Goal: Task Accomplishment & Management: Manage account settings

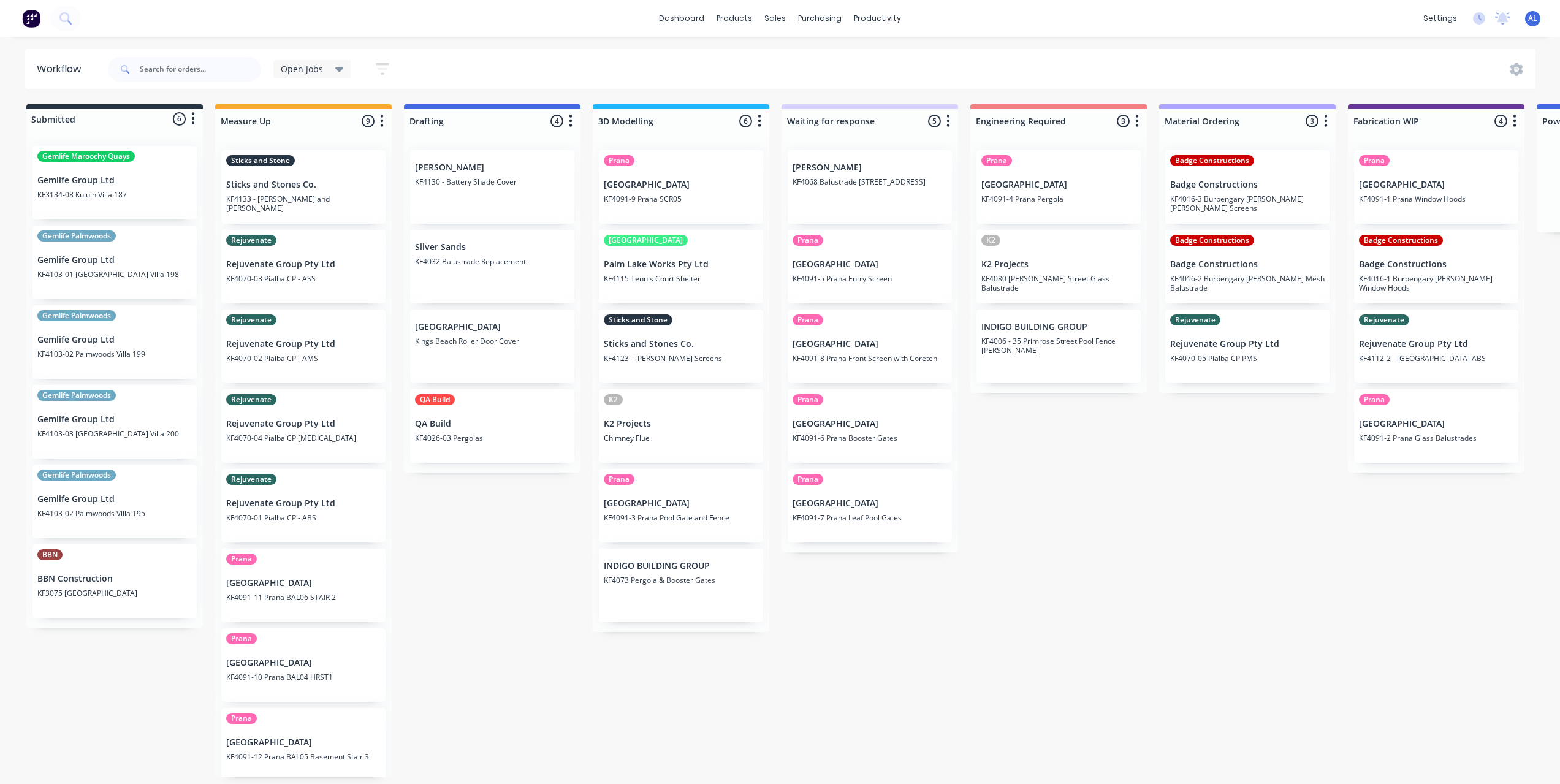
scroll to position [0, 368]
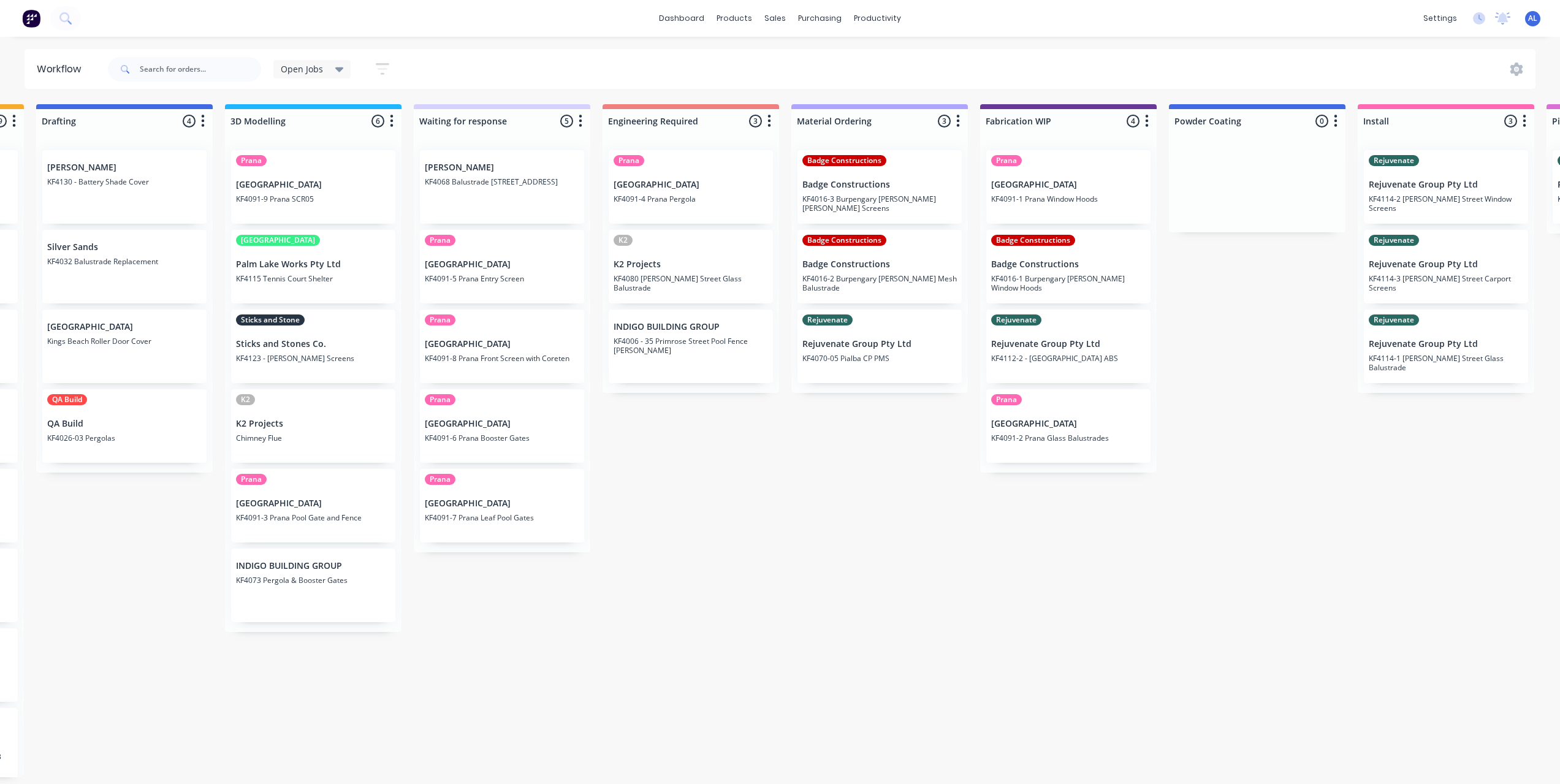
click at [152, 583] on div "Submitted 6 Status colour #273444 hex #273444 Save Cancel Summaries Total order…" at bounding box center [1090, 440] width 2933 height 673
click at [297, 569] on p "INDIGO BUILDING GROUP" at bounding box center [313, 566] width 154 height 10
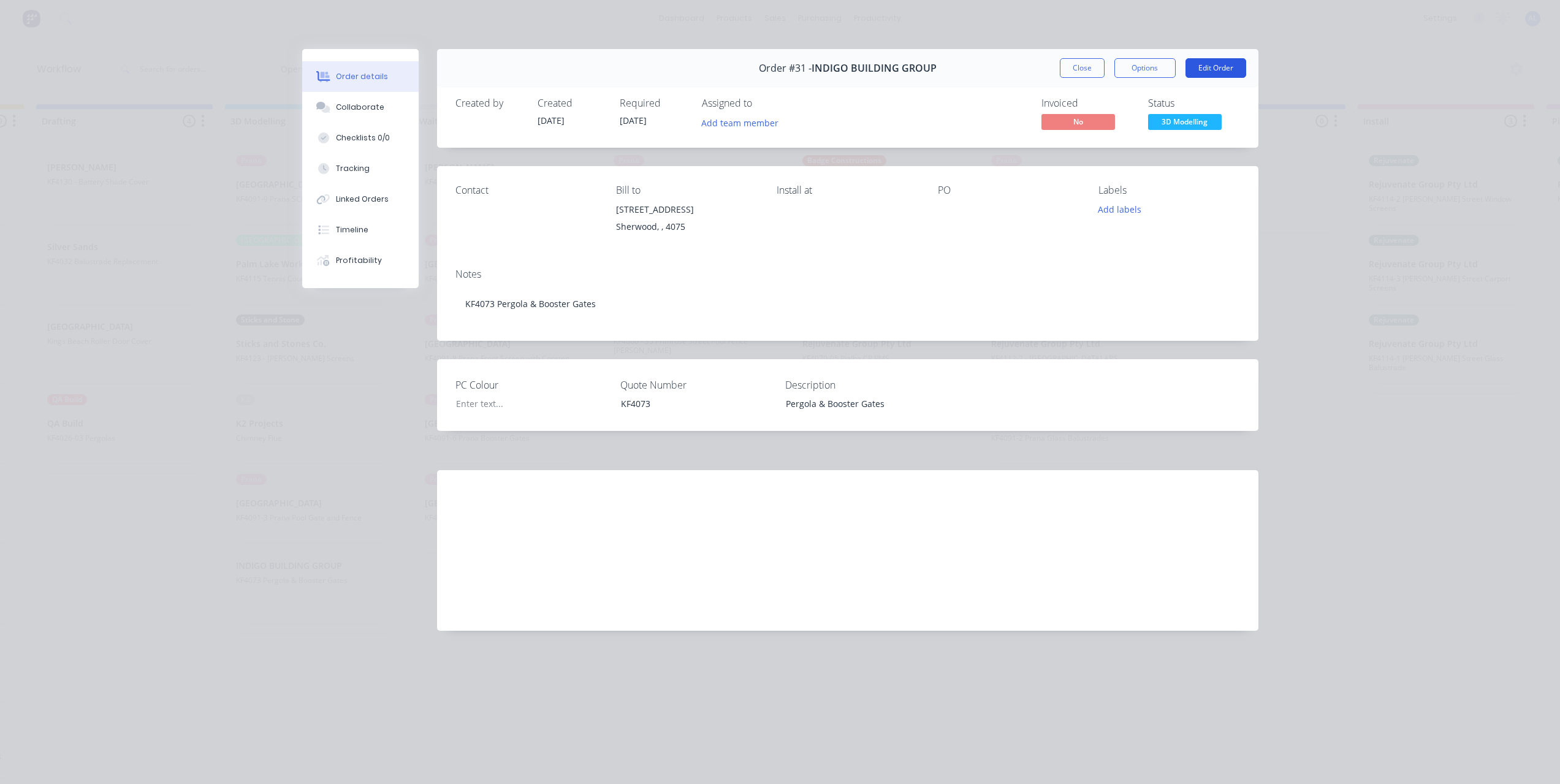
click at [1212, 71] on button "Edit Order" at bounding box center [1215, 68] width 61 height 20
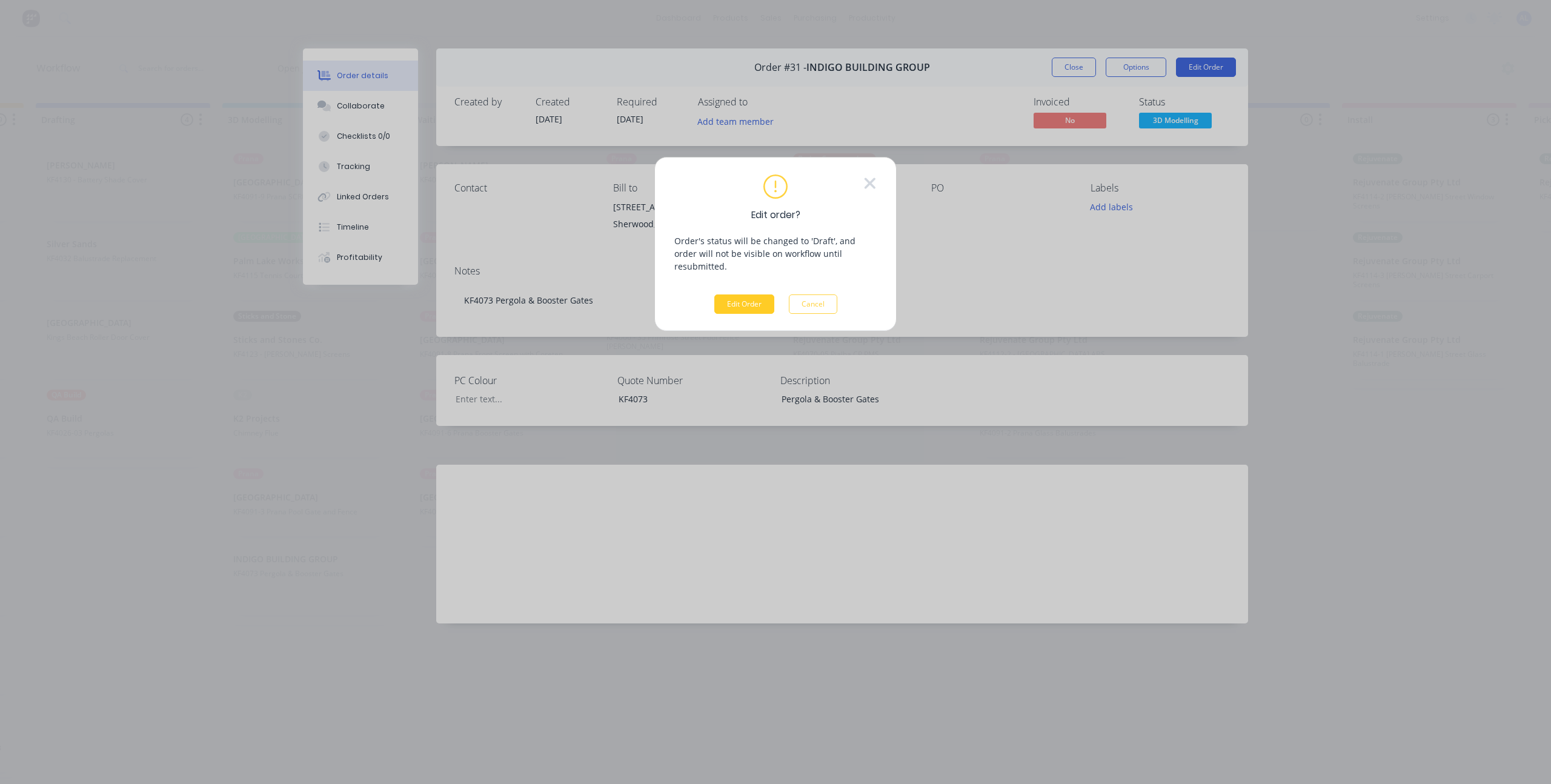
click at [769, 294] on button "Edit Order" at bounding box center [744, 304] width 60 height 19
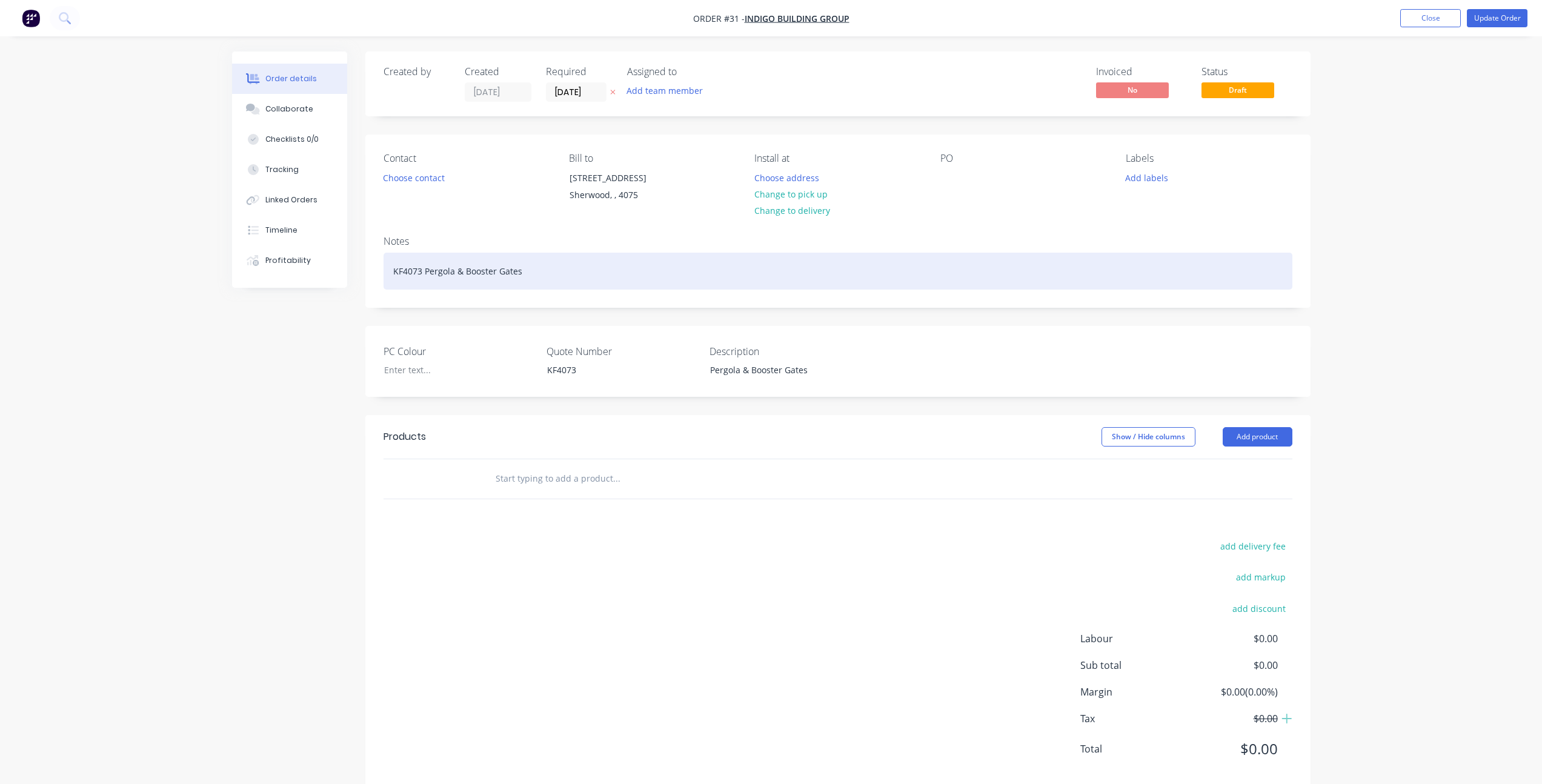
click at [475, 274] on div "KF4073 Pergola & Booster Gates" at bounding box center [838, 271] width 909 height 37
drag, startPoint x: 534, startPoint y: 270, endPoint x: 455, endPoint y: 277, distance: 79.3
click at [455, 277] on div "KF4073 Pergola & Booster Gates" at bounding box center [838, 271] width 909 height 37
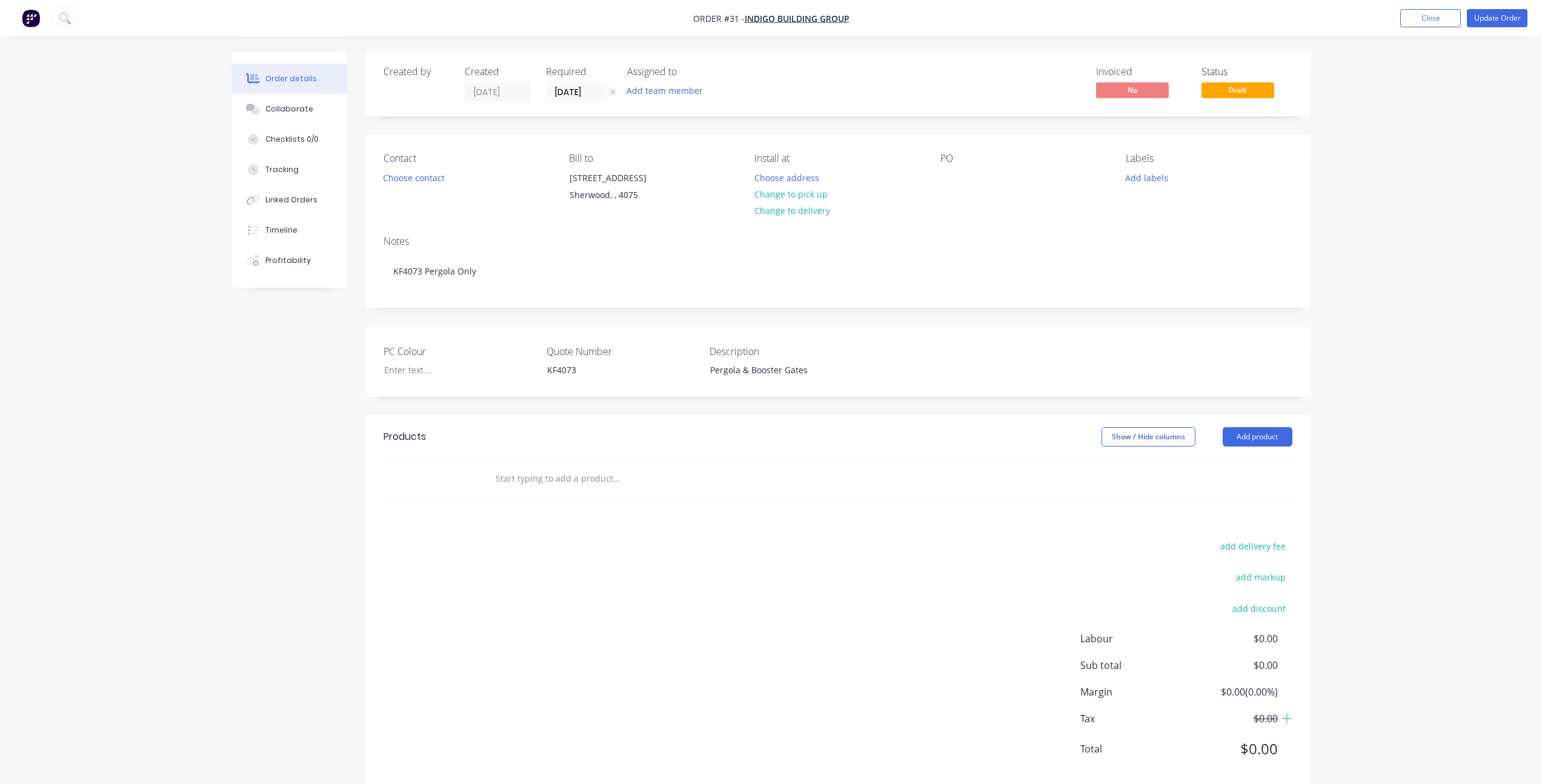
click at [294, 362] on div "Created by Created [DATE] Required [DATE] Assigned to Add team member Invoiced …" at bounding box center [772, 430] width 1079 height 756
click at [1439, 101] on div "Order details Collaborate Checklists 0/0 Tracking Linked Orders Timeline Profit…" at bounding box center [771, 404] width 1542 height 808
click at [1499, 22] on button "Update Order" at bounding box center [1497, 18] width 61 height 18
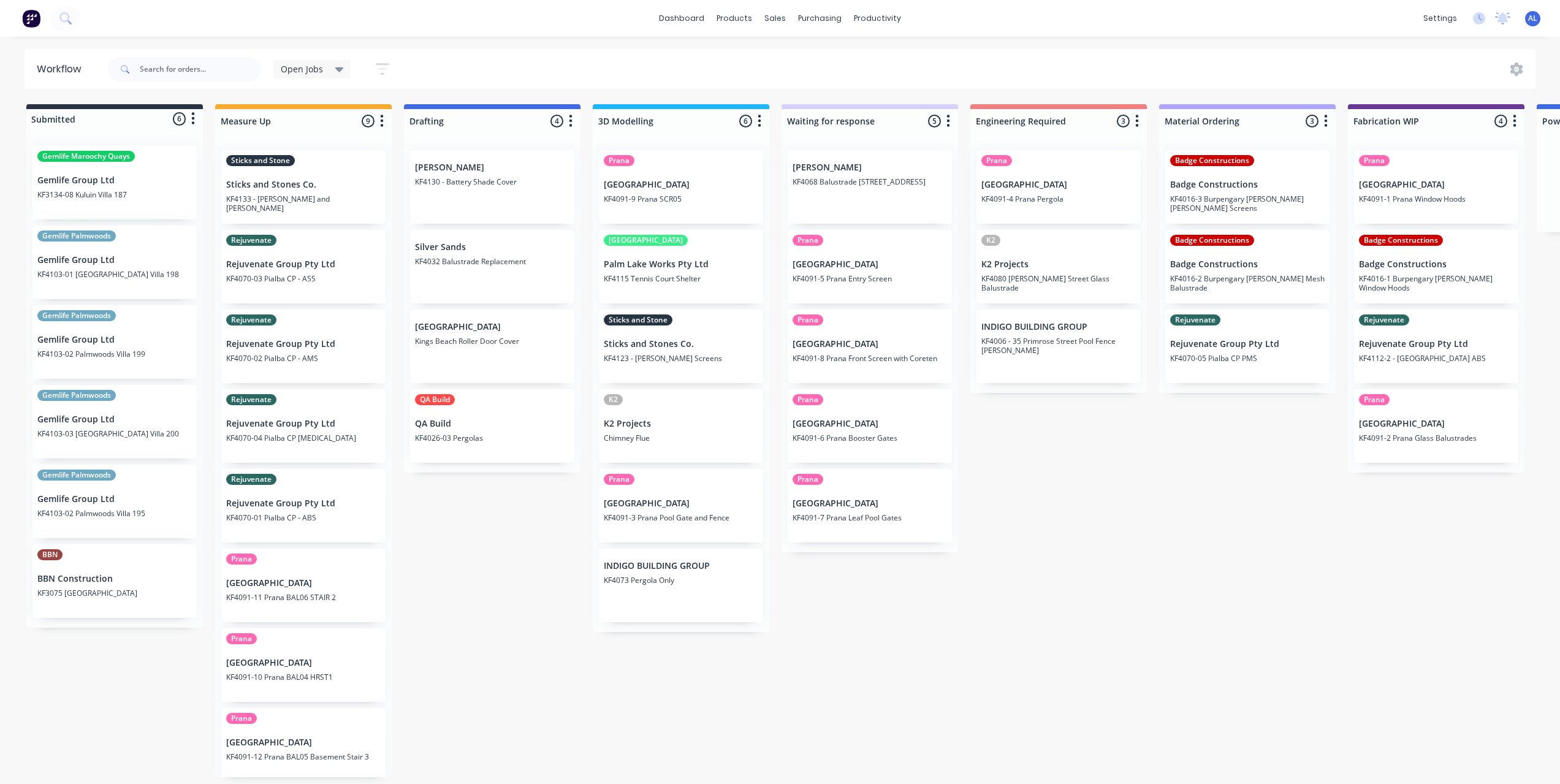
click at [568, 563] on div "Submitted 6 Status colour #273444 hex #273444 Save Cancel Summaries Total order…" at bounding box center [1457, 440] width 2933 height 673
click at [987, 657] on div "Submitted 6 Status colour #273444 hex #273444 Save Cancel Summaries Total order…" at bounding box center [1457, 440] width 2933 height 673
click at [1064, 540] on div "Submitted 6 Status colour #273444 hex #273444 Save Cancel Summaries Total order…" at bounding box center [1457, 440] width 2933 height 673
click at [1187, 538] on div "Submitted 6 Status colour #273444 hex #273444 Save Cancel Summaries Total order…" at bounding box center [1457, 440] width 2933 height 673
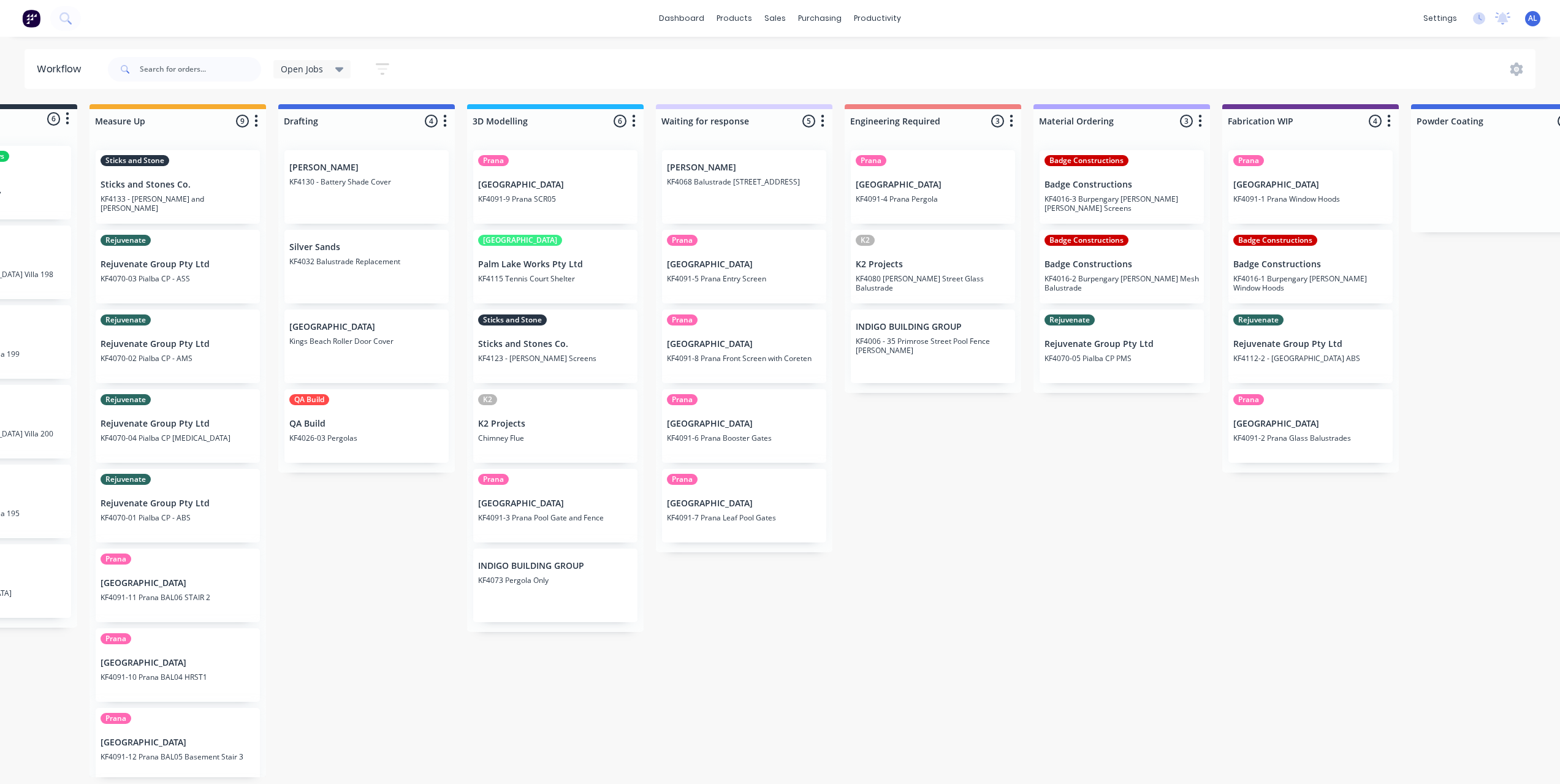
scroll to position [0, 194]
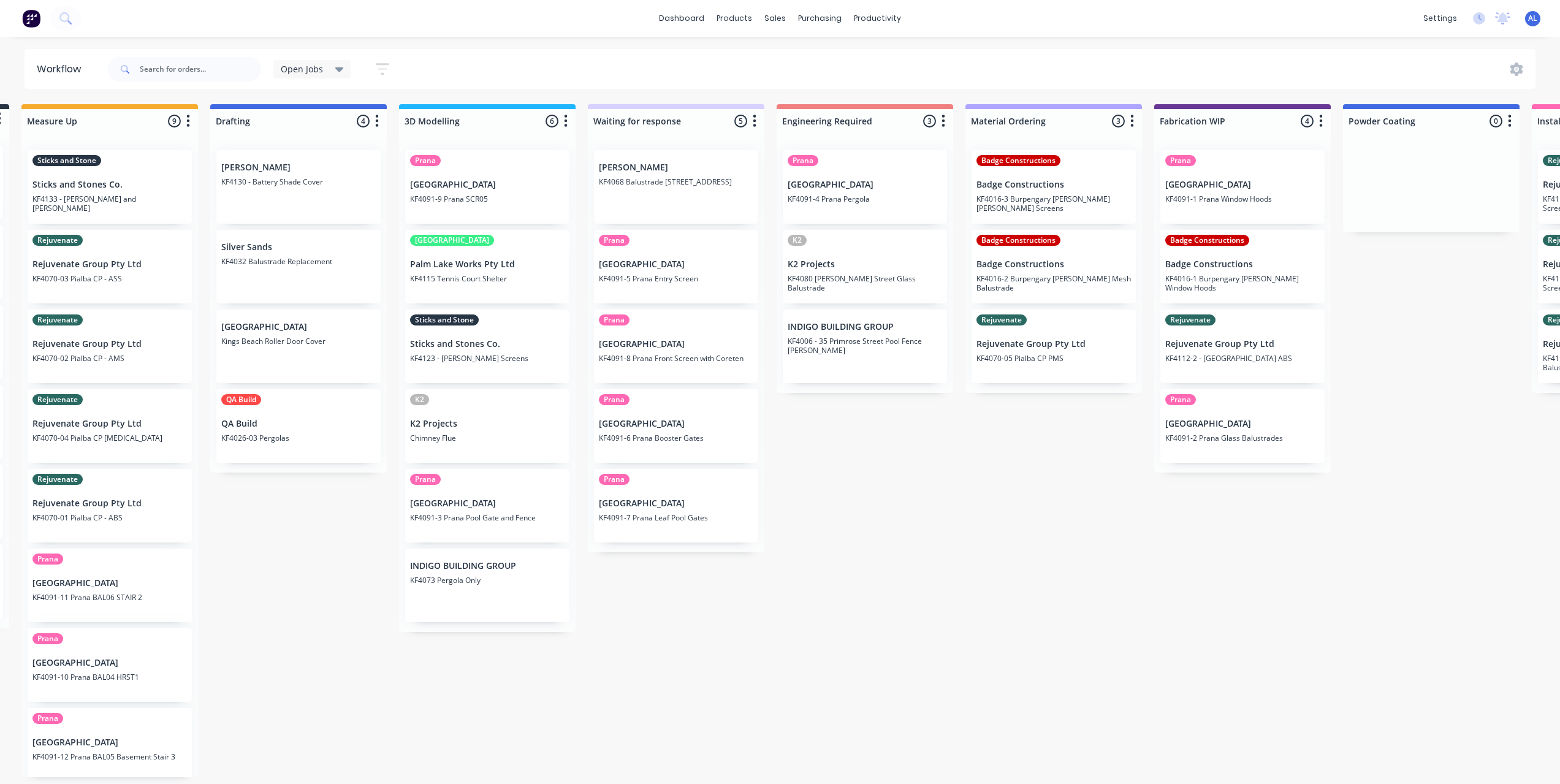
click at [1104, 557] on div "Submitted 6 Status colour #273444 hex #273444 Save Cancel Summaries Total order…" at bounding box center [1263, 440] width 2933 height 673
click at [1047, 453] on div "Submitted 6 Status colour #273444 hex #273444 Save Cancel Summaries Total order…" at bounding box center [1263, 440] width 2933 height 673
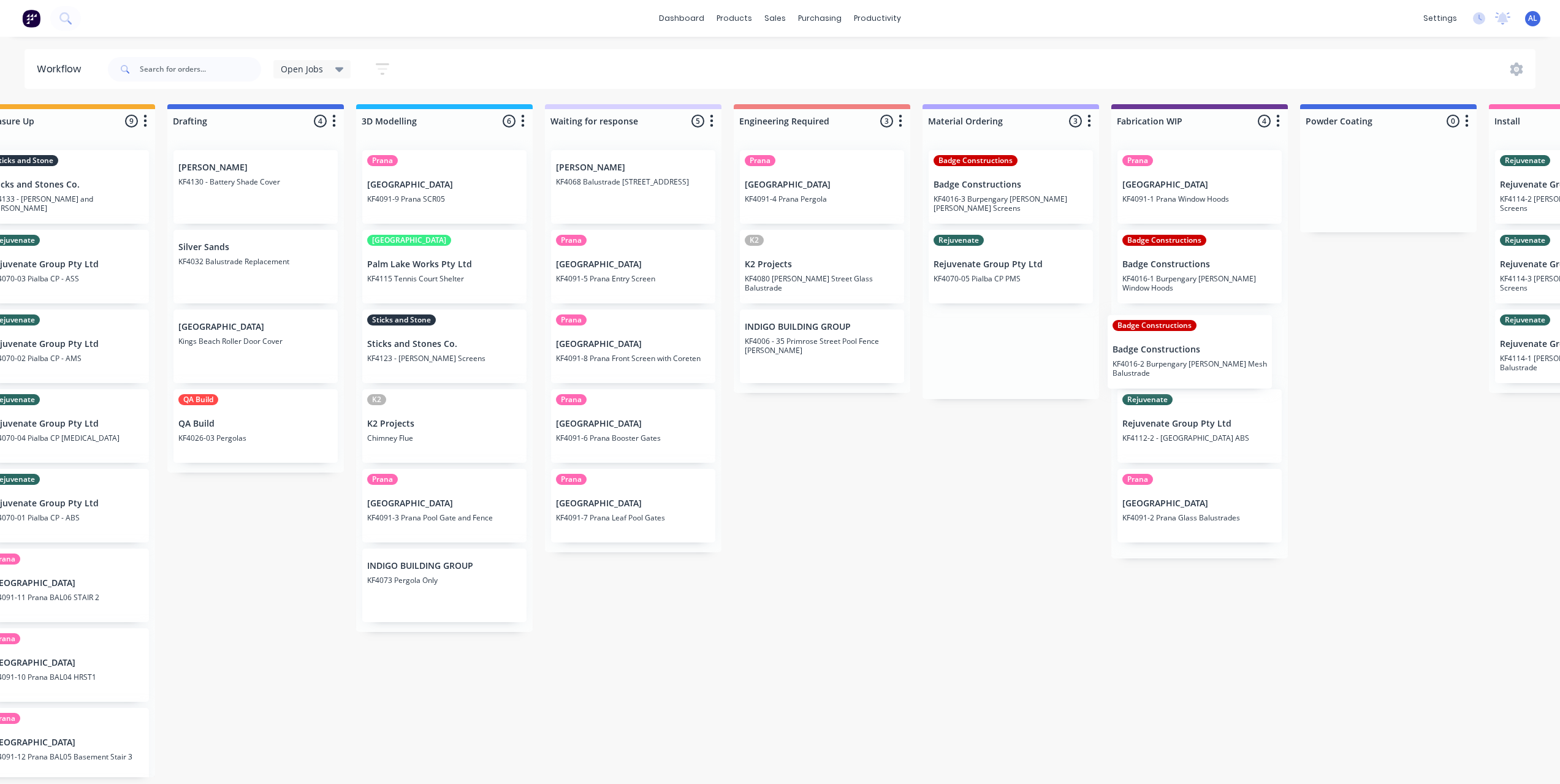
scroll to position [0, 245]
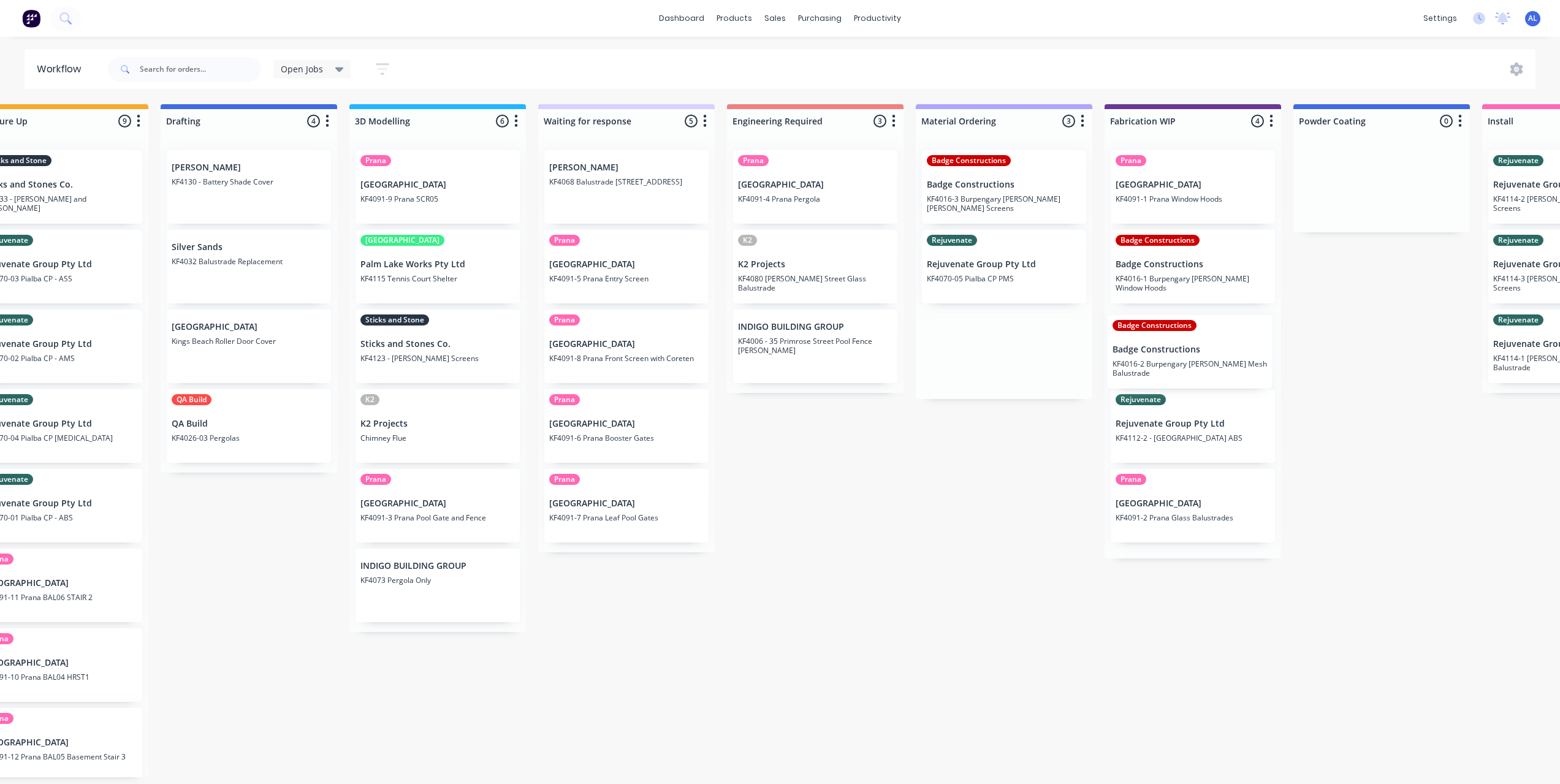
drag, startPoint x: 1036, startPoint y: 284, endPoint x: 1175, endPoint y: 368, distance: 162.4
click at [1175, 371] on div "Submitted 6 Status colour #273444 hex #273444 Save Cancel Summaries Total order…" at bounding box center [1214, 440] width 2933 height 673
click at [962, 478] on div "Submitted 6 Status colour #273444 hex #273444 Save Cancel Summaries Total order…" at bounding box center [1213, 440] width 2933 height 673
click at [1053, 419] on div "Submitted 6 Status colour #273444 hex #273444 Save Cancel Summaries Total order…" at bounding box center [1213, 440] width 2933 height 673
click at [1007, 479] on div "Submitted 6 Status colour #273444 hex #273444 Save Cancel Summaries Total order…" at bounding box center [1213, 440] width 2933 height 673
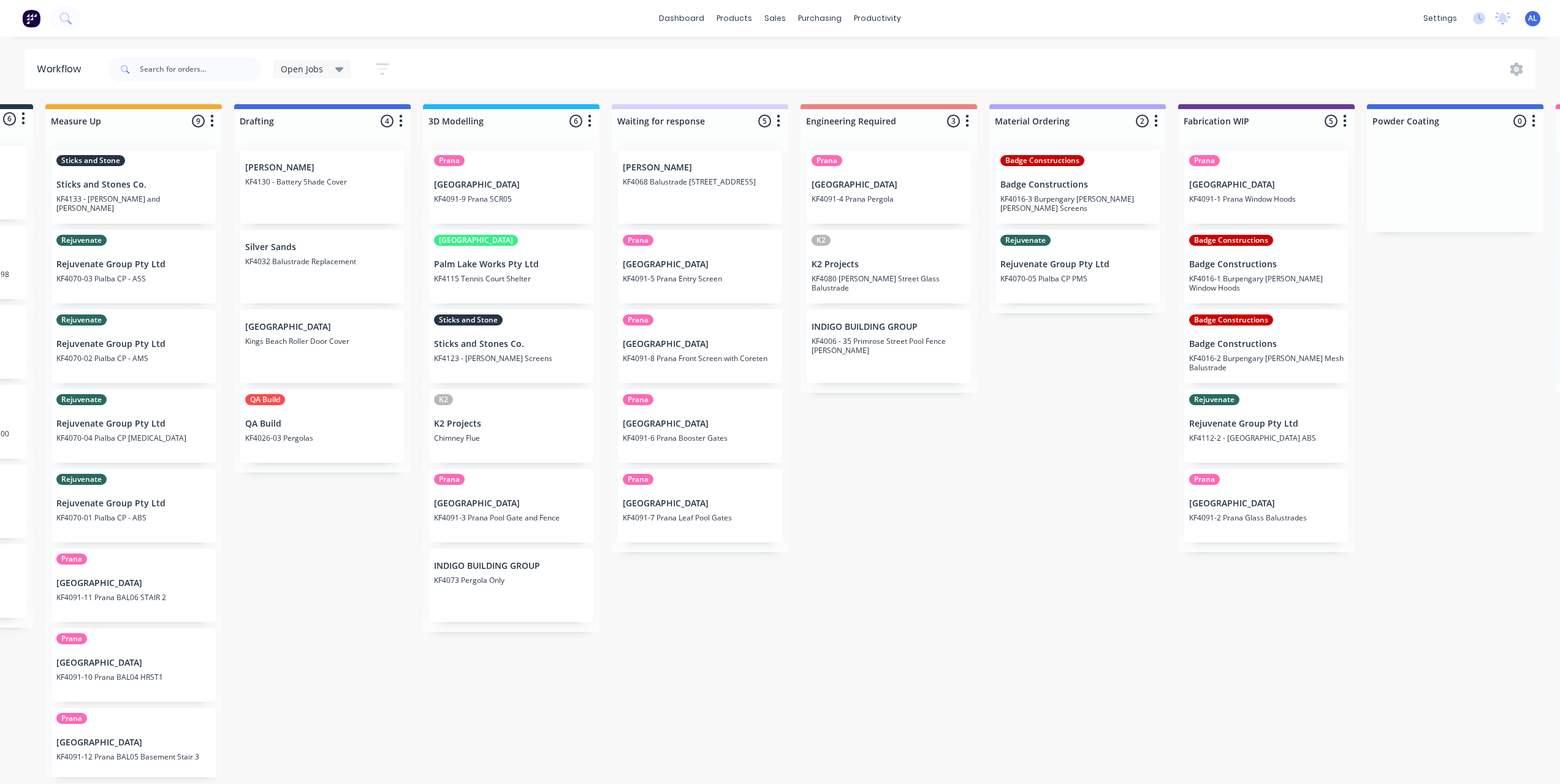
scroll to position [0, 158]
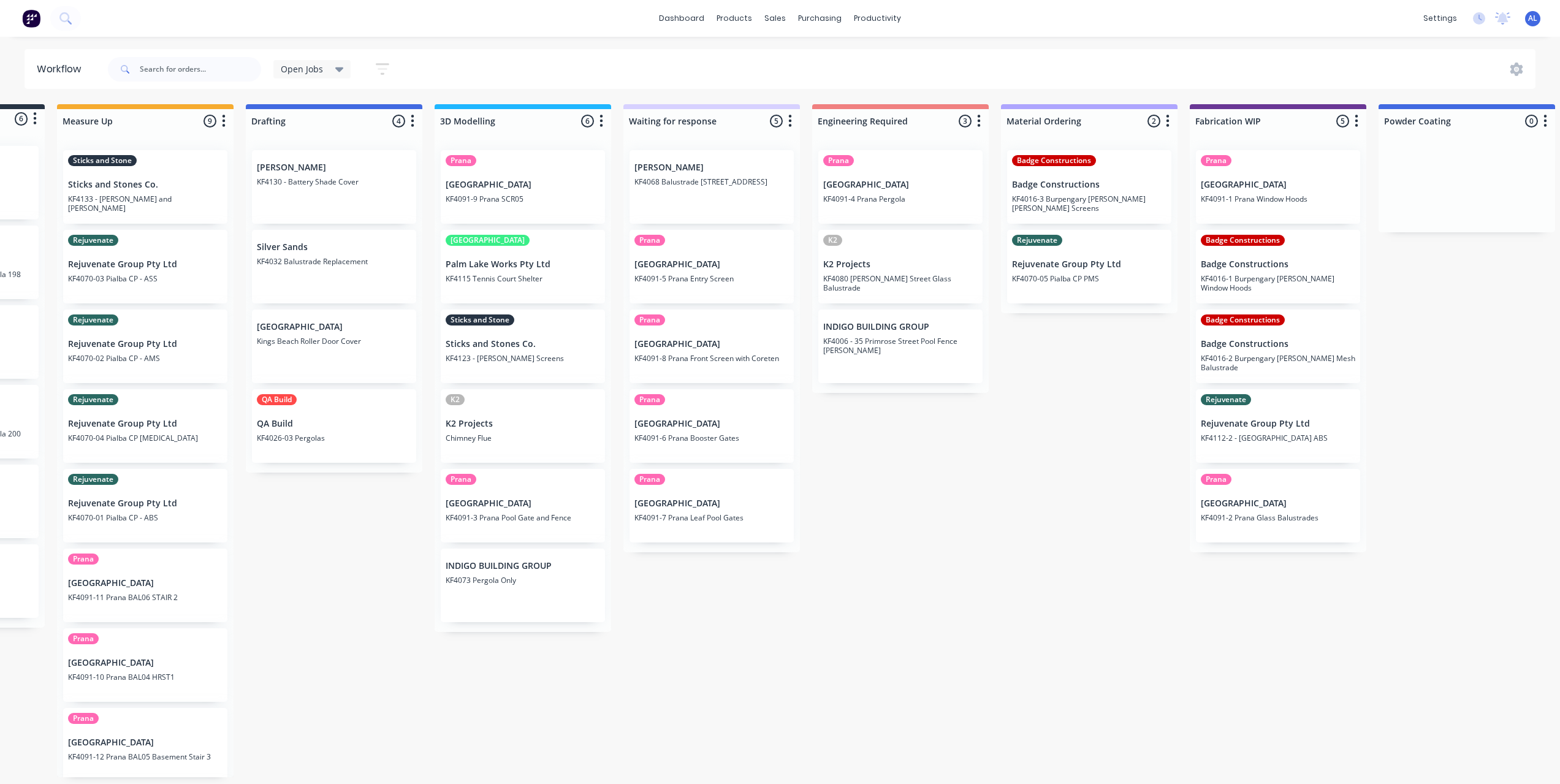
drag, startPoint x: 515, startPoint y: 779, endPoint x: 500, endPoint y: 778, distance: 15.0
click at [500, 777] on div "Submitted 6 Status colour #273444 hex #273444 Save Cancel Summaries Total order…" at bounding box center [1299, 440] width 2933 height 673
click at [355, 607] on div "Submitted 6 Status colour #273444 hex #273444 Save Cancel Summaries Total order…" at bounding box center [1299, 440] width 2933 height 673
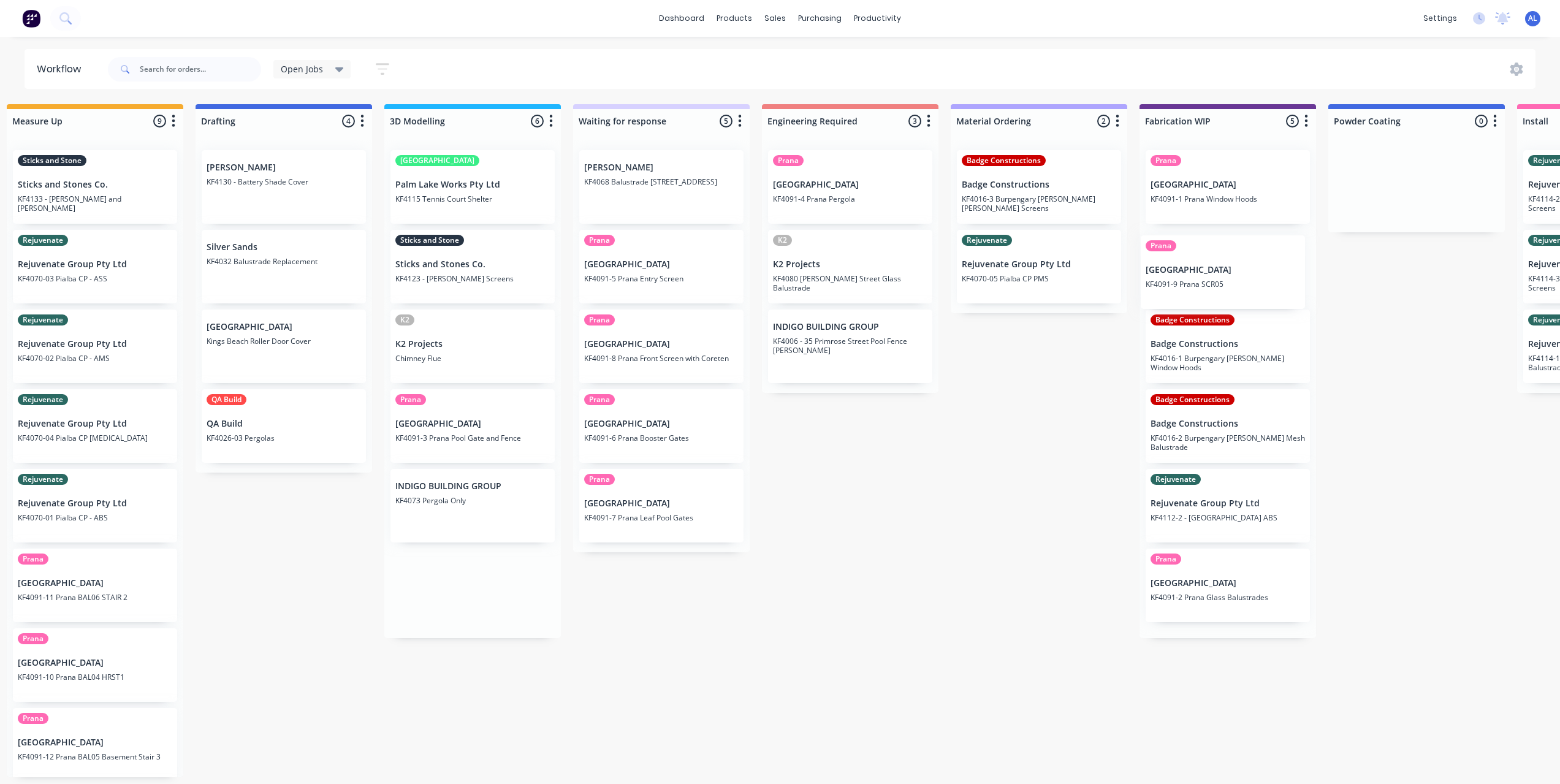
scroll to position [0, 210]
drag, startPoint x: 597, startPoint y: 202, endPoint x: 1217, endPoint y: 280, distance: 624.9
click at [1217, 280] on div "Submitted 6 Status colour #273444 hex #273444 Save Cancel Summaries Total order…" at bounding box center [1247, 440] width 2933 height 673
click at [944, 512] on div "Submitted 6 Status colour #273444 hex #273444 Save Cancel Summaries Total order…" at bounding box center [1247, 440] width 2933 height 673
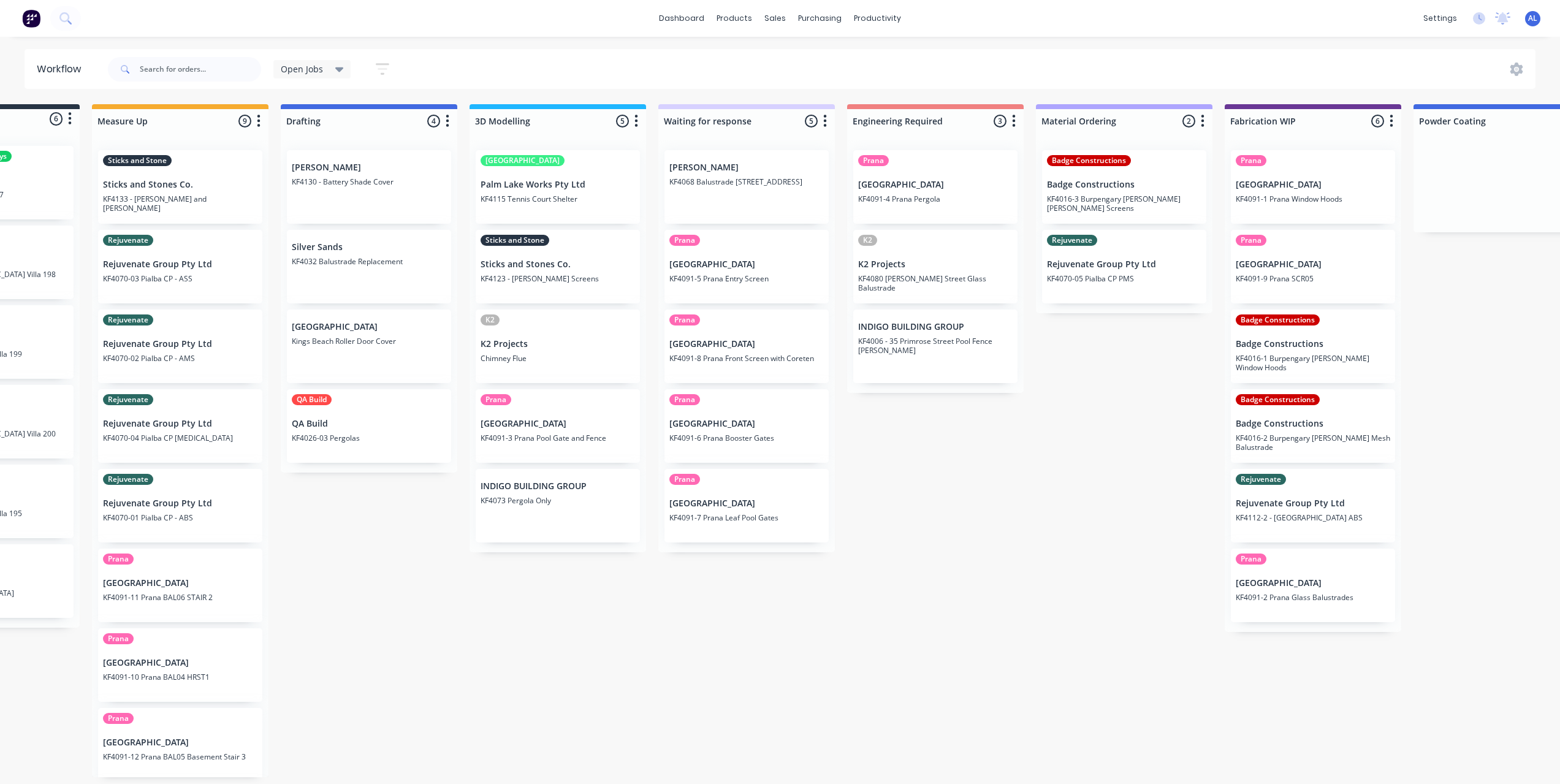
scroll to position [3, 123]
click at [470, 606] on div "Submitted 6 Status colour #273444 hex #273444 Save Cancel Summaries Total order…" at bounding box center [1335, 440] width 2933 height 673
click at [425, 533] on div "Submitted 6 Status colour #273444 hex #273444 Save Cancel Summaries Total order…" at bounding box center [1335, 440] width 2933 height 673
drag, startPoint x: 555, startPoint y: 260, endPoint x: 556, endPoint y: 199, distance: 61.0
click at [556, 199] on div "[GEOGRAPHIC_DATA] Palm Lake Works Pty Ltd KF4115 Tennis Court Shelter Sticks an…" at bounding box center [558, 349] width 177 height 418
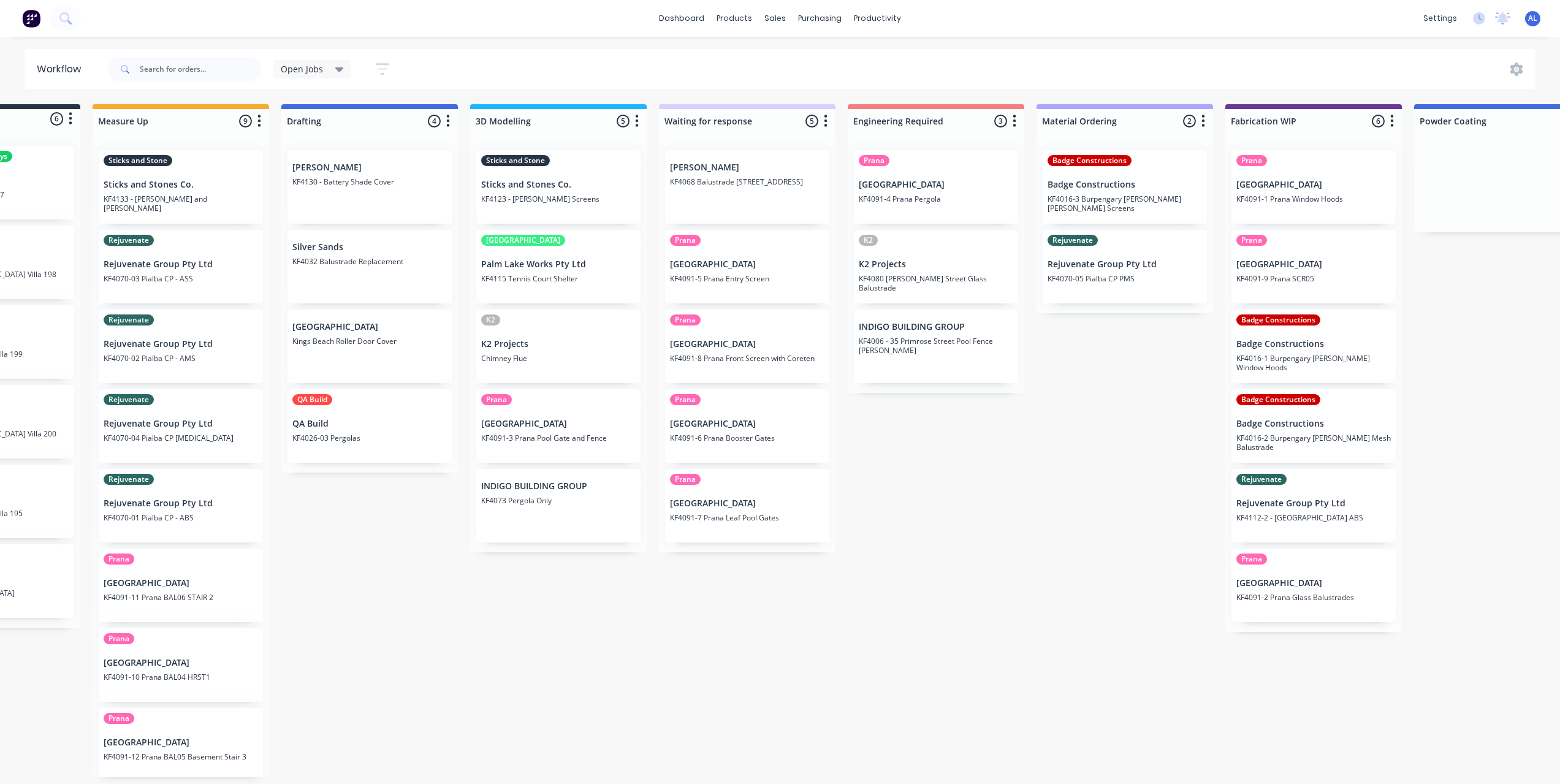
click at [353, 534] on div "Submitted 6 Status colour #273444 hex #273444 Save Cancel Summaries Total order…" at bounding box center [1335, 440] width 2933 height 673
click at [351, 552] on div "Submitted 6 Status colour #273444 hex #273444 Save Cancel Summaries Total order…" at bounding box center [1335, 440] width 2933 height 673
